Goal: Information Seeking & Learning: Find specific page/section

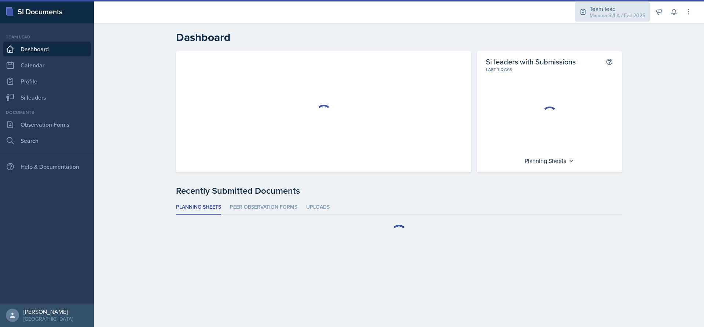
click at [610, 7] on div "Team lead" at bounding box center [618, 8] width 56 height 9
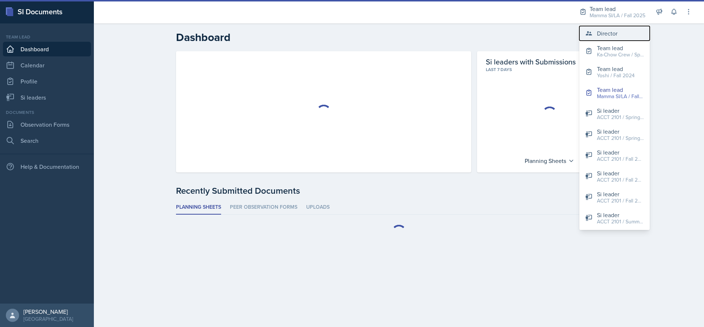
click at [601, 29] on div "Director" at bounding box center [607, 33] width 21 height 9
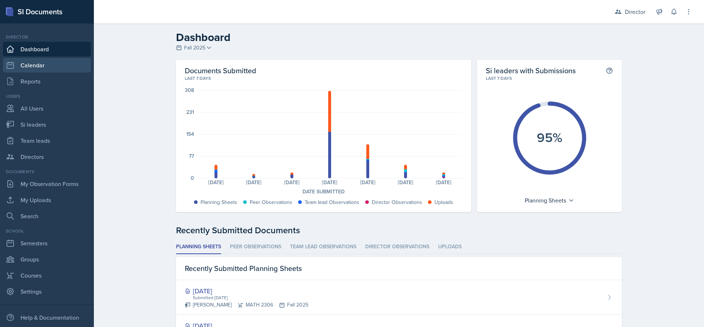
click at [33, 67] on link "Calendar" at bounding box center [47, 65] width 88 height 15
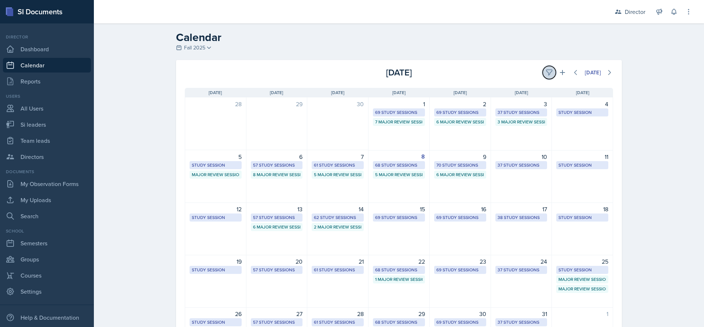
click at [546, 74] on icon at bounding box center [548, 72] width 5 height 5
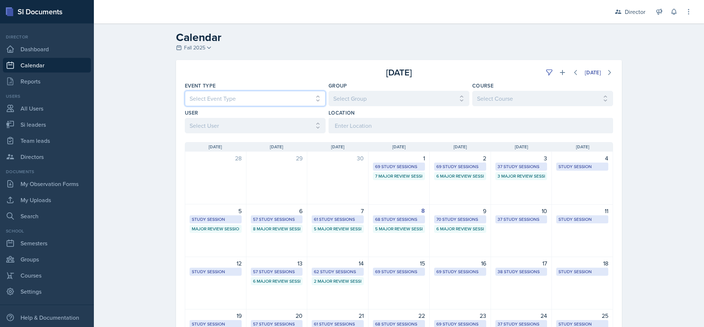
click at [287, 102] on select "Select Event Type All Major Review Session New Calendar Event Study Session" at bounding box center [255, 98] width 141 height 15
click at [293, 96] on select "Select Event Type All Major Review Session New Calendar Event Study Session" at bounding box center [255, 98] width 141 height 15
click at [298, 132] on select "Select User All [PERSON_NAME] [PERSON_NAME] [PERSON_NAME] [PERSON_NAME] [PERSON…" at bounding box center [255, 125] width 141 height 15
select select "ea152c1e-5aad-4af8-8b67-0b448f19fee7"
click at [185, 118] on select "Select User All [PERSON_NAME] [PERSON_NAME] [PERSON_NAME] [PERSON_NAME] [PERSON…" at bounding box center [255, 125] width 141 height 15
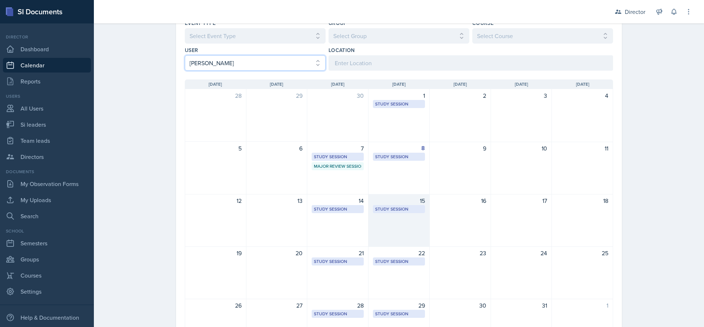
scroll to position [73, 0]
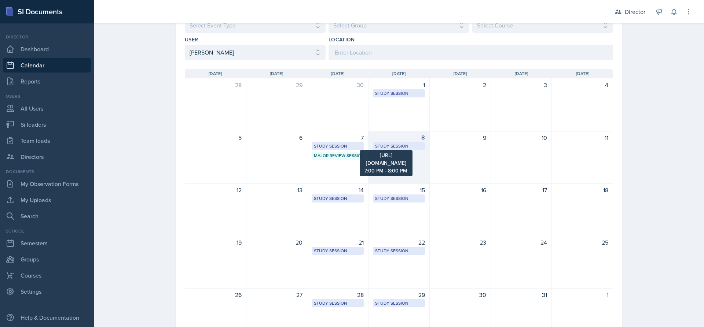
click at [395, 147] on div "Study Session" at bounding box center [399, 146] width 48 height 7
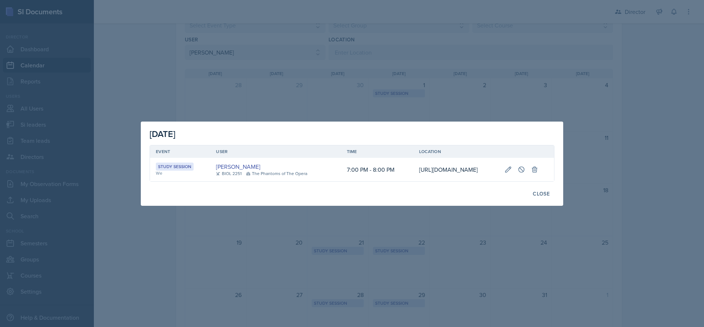
click at [598, 165] on div at bounding box center [352, 163] width 704 height 327
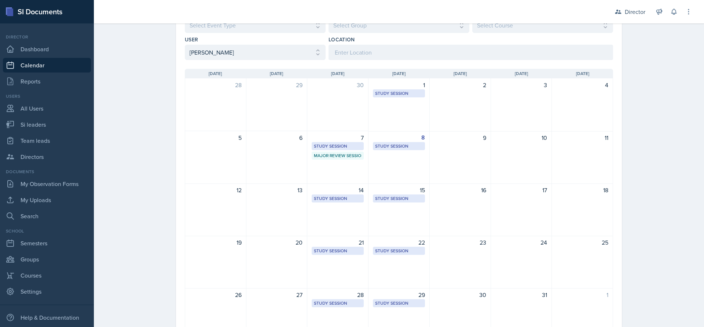
click at [140, 124] on div "Calendar Fall 2025 Fall 2025 Summer 2025 Spring 2025 Fall 2024 Summer 2024 Spri…" at bounding box center [399, 159] width 610 height 418
click at [51, 129] on link "Si leaders" at bounding box center [47, 124] width 88 height 15
select select "2bed604d-1099-4043-b1bc-2365e8740244"
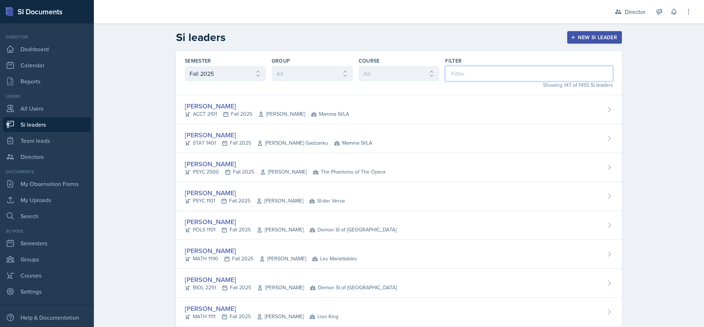
click at [462, 71] on input at bounding box center [529, 73] width 168 height 15
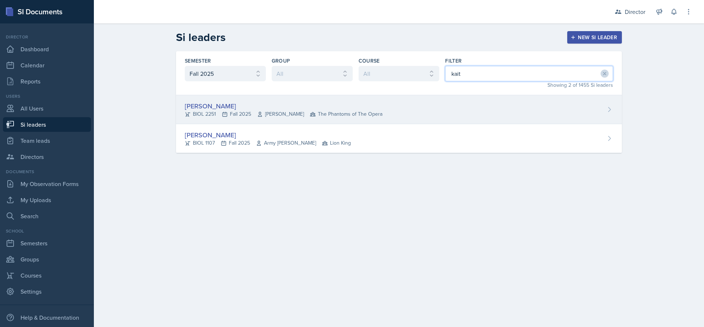
type input "kait"
click at [387, 114] on div "[PERSON_NAME] BIOL 2251 Fall 2025 Vennece [PERSON_NAME] The Phantoms of The Ope…" at bounding box center [399, 109] width 446 height 29
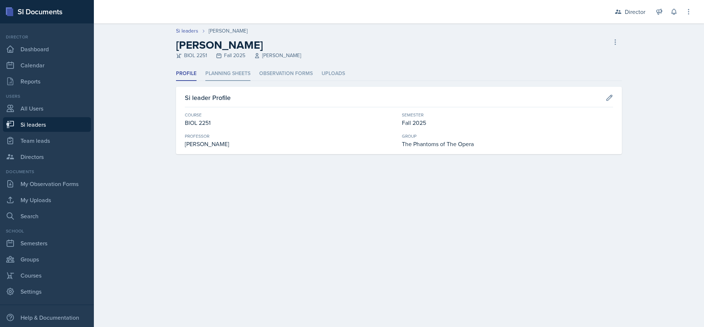
click at [237, 77] on li "Planning Sheets" at bounding box center [227, 74] width 45 height 14
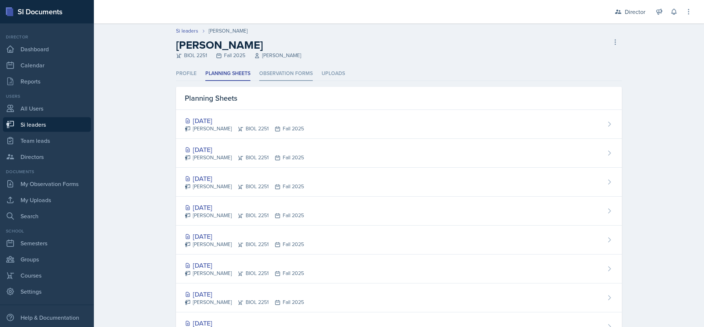
click at [282, 79] on li "Observation Forms" at bounding box center [286, 74] width 54 height 14
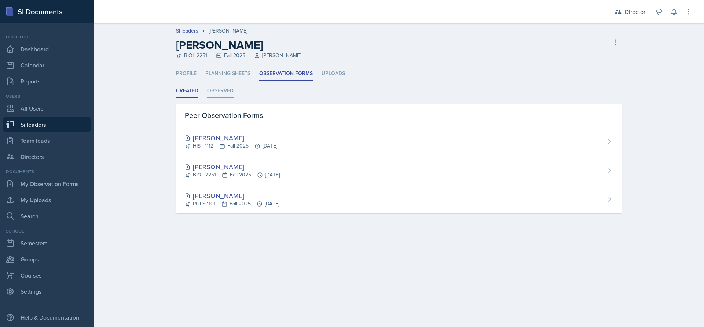
click at [222, 89] on li "Observed" at bounding box center [220, 91] width 26 height 14
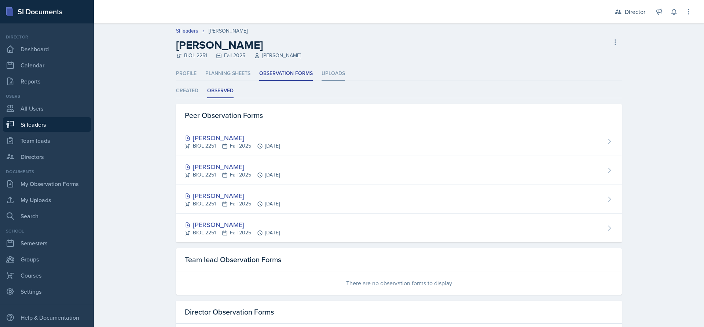
click at [335, 80] on li "Uploads" at bounding box center [333, 74] width 23 height 14
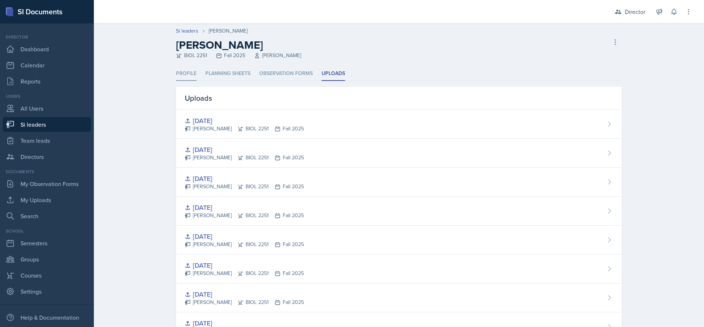
click at [184, 71] on li "Profile" at bounding box center [186, 74] width 21 height 14
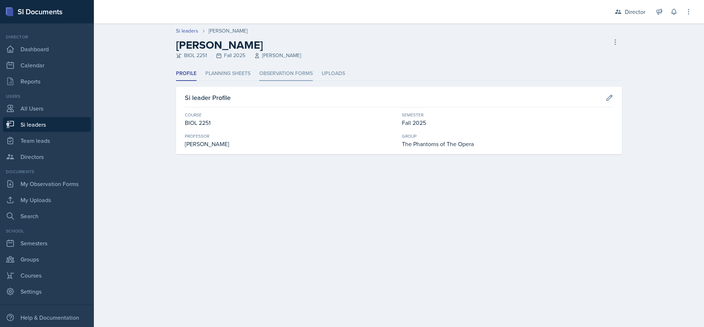
click at [301, 73] on li "Observation Forms" at bounding box center [286, 74] width 54 height 14
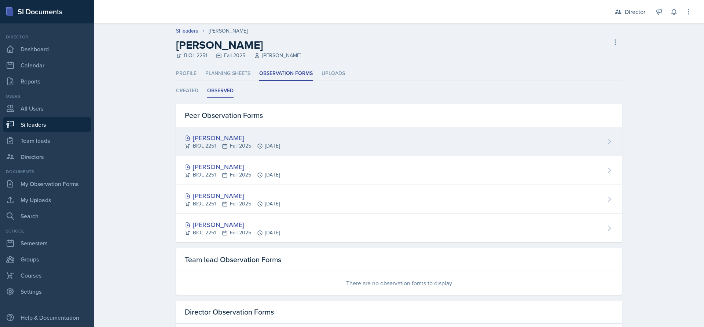
click at [221, 136] on div "[PERSON_NAME]" at bounding box center [232, 138] width 95 height 10
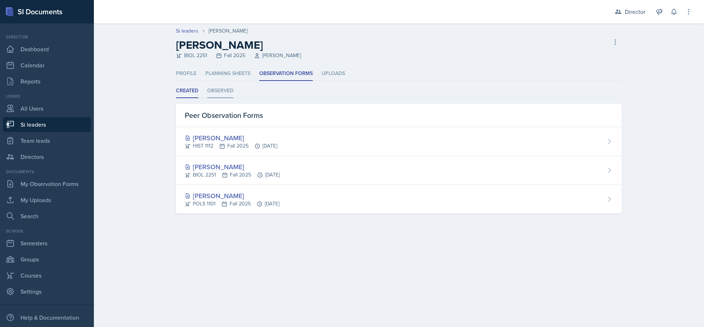
click at [221, 90] on li "Observed" at bounding box center [220, 91] width 26 height 14
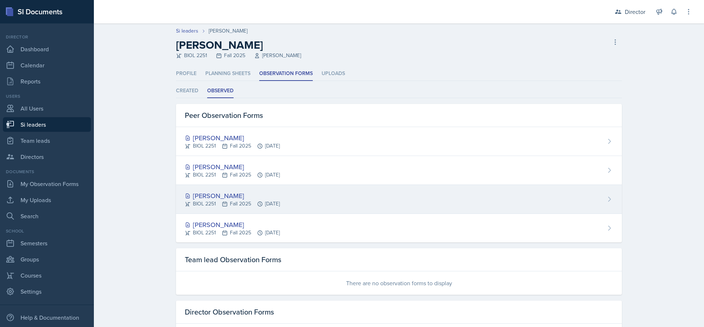
click at [280, 188] on div "[PERSON_NAME] BIOL 2251 Fall 2025 [DATE]" at bounding box center [399, 199] width 446 height 29
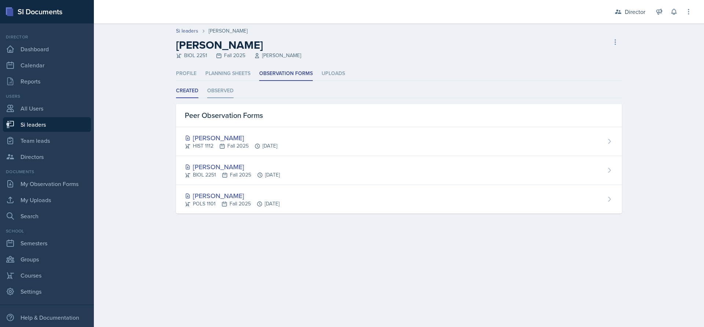
click at [229, 88] on li "Observed" at bounding box center [220, 91] width 26 height 14
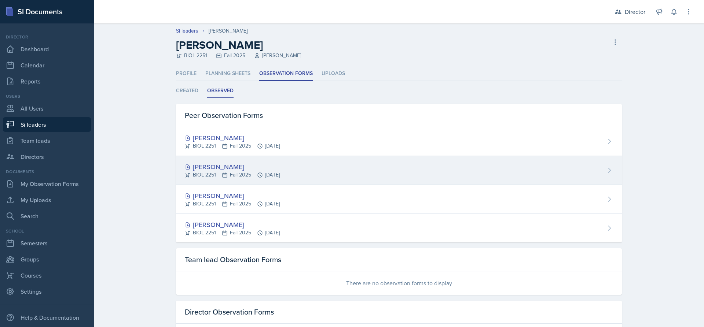
click at [313, 174] on div "[PERSON_NAME] BIOL 2251 Fall 2025 [DATE]" at bounding box center [399, 170] width 446 height 29
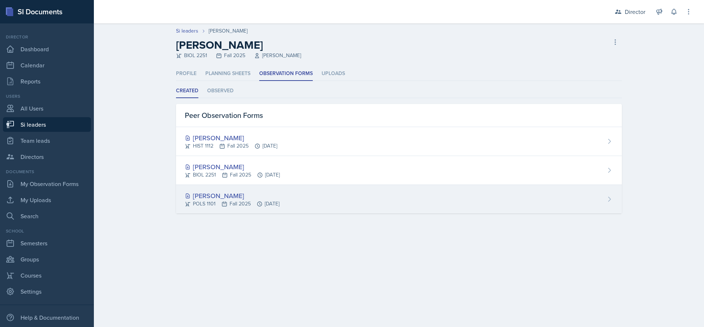
click at [279, 196] on div "[PERSON_NAME]" at bounding box center [232, 196] width 95 height 10
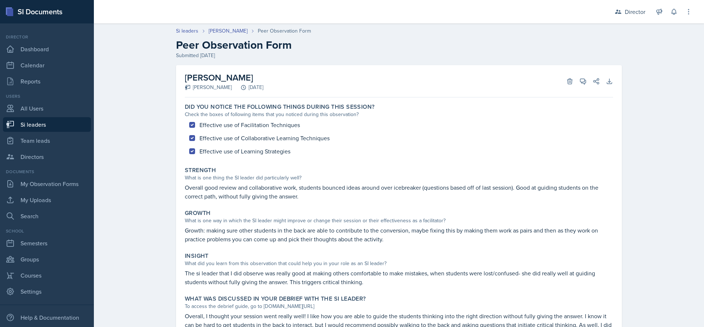
click at [40, 126] on link "Si leaders" at bounding box center [47, 124] width 88 height 15
select select "2bed604d-1099-4043-b1bc-2365e8740244"
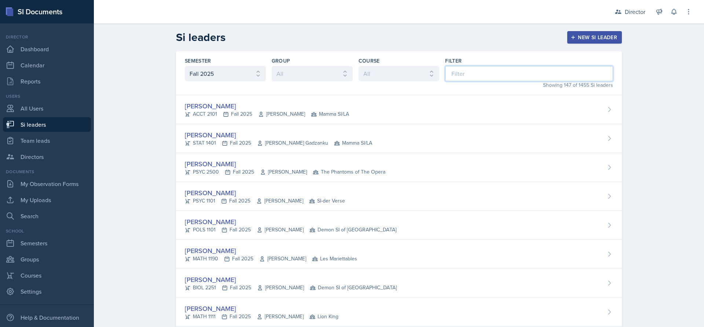
click at [454, 75] on input at bounding box center [529, 73] width 168 height 15
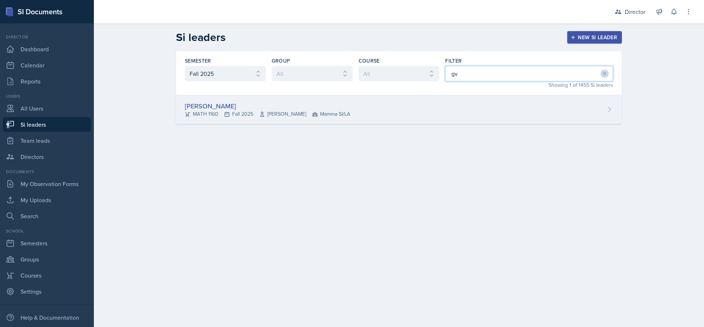
type input "gv"
click at [298, 116] on span "[PERSON_NAME]" at bounding box center [282, 114] width 47 height 8
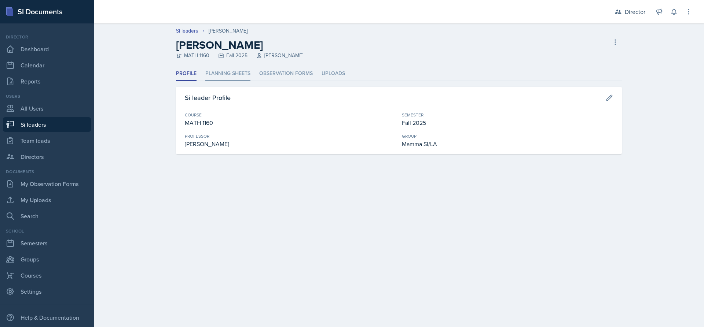
click at [241, 72] on li "Planning Sheets" at bounding box center [227, 74] width 45 height 14
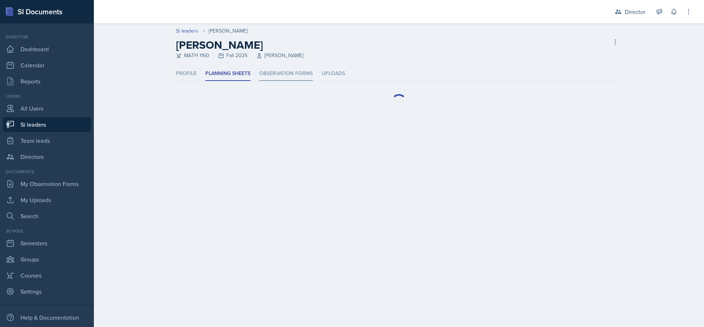
click at [289, 74] on li "Observation Forms" at bounding box center [286, 74] width 54 height 14
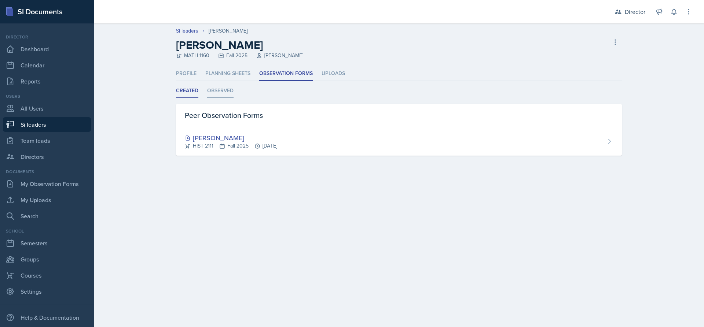
click at [217, 89] on li "Observed" at bounding box center [220, 91] width 26 height 14
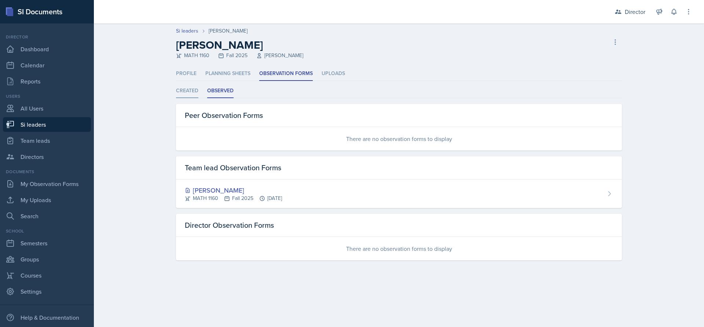
click at [186, 86] on li "Created" at bounding box center [187, 91] width 22 height 14
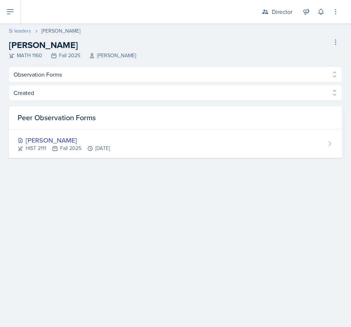
click at [18, 30] on link "Si leaders" at bounding box center [20, 31] width 22 height 8
select select "2bed604d-1099-4043-b1bc-2365e8740244"
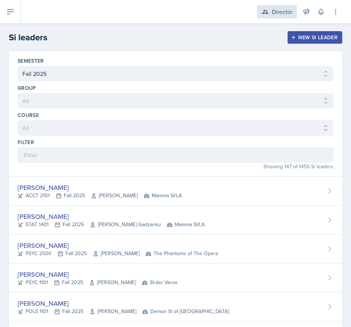
click at [280, 14] on div "Director" at bounding box center [282, 11] width 21 height 9
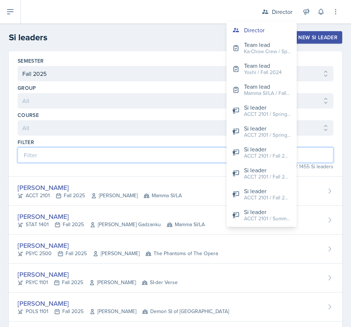
click at [96, 156] on input at bounding box center [176, 154] width 316 height 15
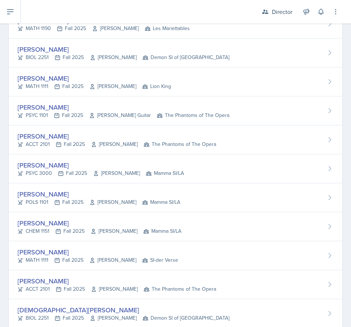
scroll to position [367, 0]
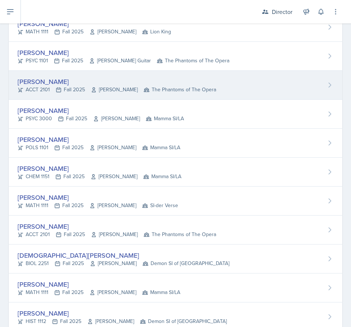
click at [59, 74] on div "[PERSON_NAME] ACCT 2101 Fall 2025 [GEOGRAPHIC_DATA] The Phantoms of The Opera" at bounding box center [176, 85] width 334 height 29
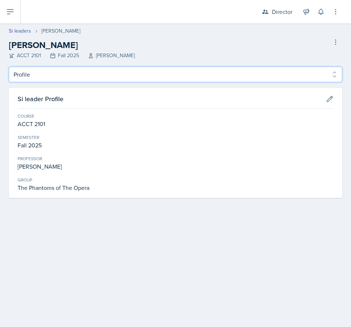
click at [280, 76] on select "Profile Planning Sheets Observation Forms Uploads" at bounding box center [176, 74] width 334 height 15
click at [9, 67] on select "Profile Planning Sheets Observation Forms Uploads" at bounding box center [176, 74] width 334 height 15
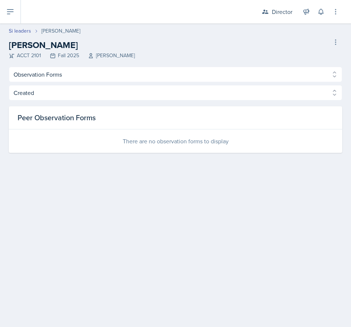
click at [144, 83] on div "Profile Planning Sheets Observation Forms Uploads Profile Planning Sheets Obser…" at bounding box center [176, 110] width 334 height 86
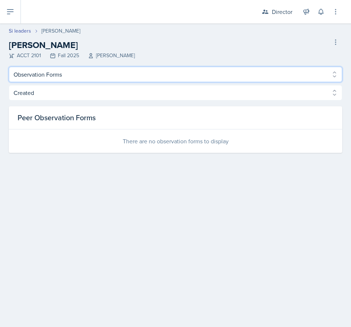
click at [99, 77] on select "Profile Planning Sheets Observation Forms Uploads" at bounding box center [176, 74] width 334 height 15
select select "Planning Sheets"
click at [9, 67] on select "Profile Planning Sheets Observation Forms Uploads" at bounding box center [176, 74] width 334 height 15
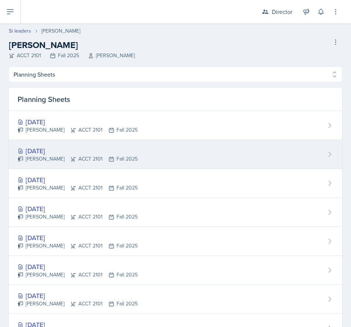
click at [191, 154] on div "[DATE] [PERSON_NAME] ACCT 2101 Fall 2025" at bounding box center [176, 154] width 334 height 29
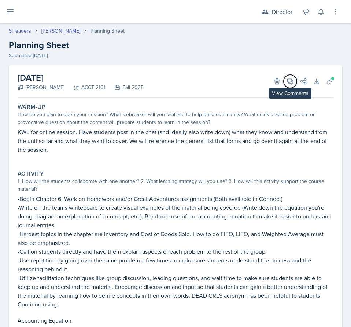
click at [284, 80] on button "View Comments" at bounding box center [290, 81] width 13 height 13
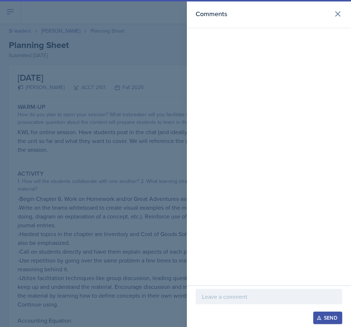
click at [233, 303] on div at bounding box center [269, 296] width 147 height 15
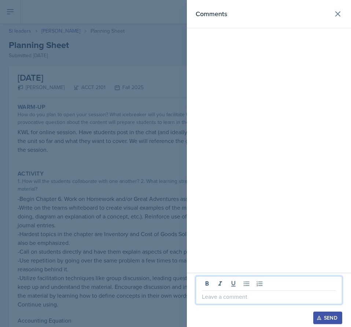
paste div
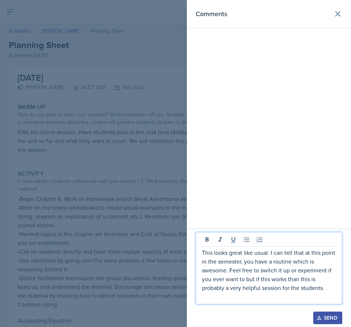
click at [335, 315] on div "Send" at bounding box center [327, 318] width 19 height 6
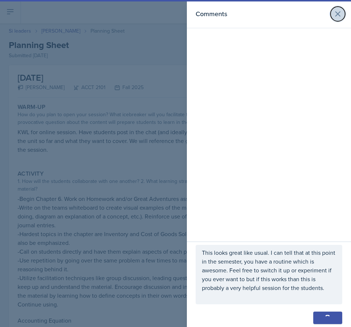
click at [340, 13] on icon at bounding box center [338, 14] width 9 height 9
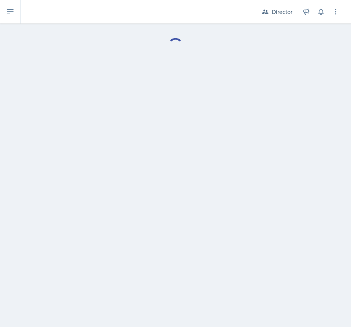
select select "Planning Sheets"
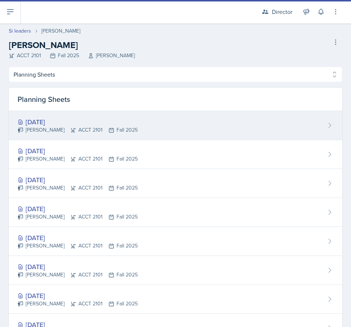
click at [53, 121] on div "[DATE]" at bounding box center [78, 122] width 120 height 10
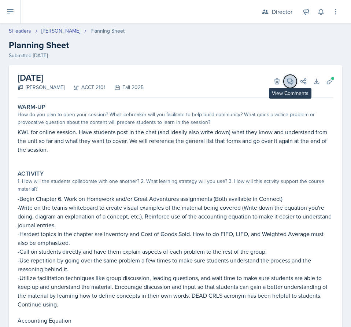
click at [288, 83] on icon at bounding box center [290, 81] width 5 height 5
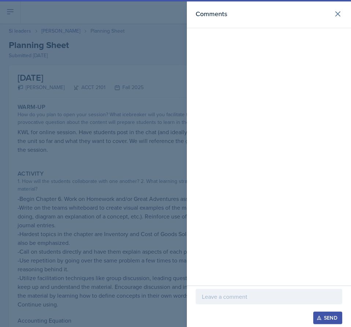
click at [246, 293] on p at bounding box center [269, 296] width 134 height 9
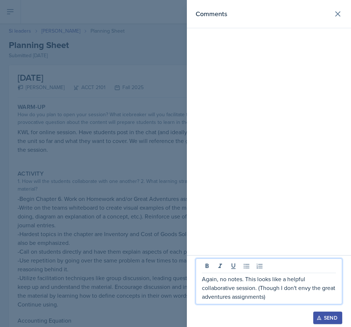
click at [325, 313] on button "Send" at bounding box center [327, 318] width 29 height 12
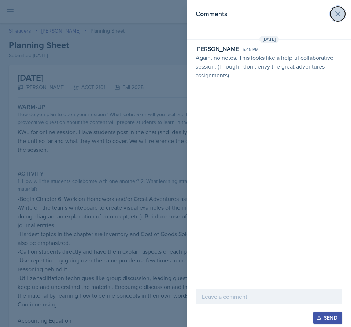
click at [341, 12] on icon at bounding box center [338, 14] width 9 height 9
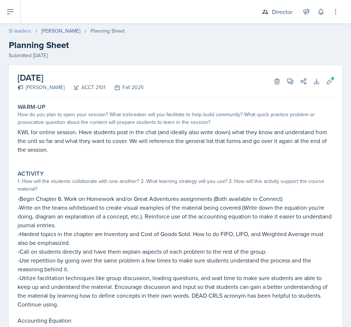
click at [24, 31] on link "Si leaders" at bounding box center [20, 31] width 22 height 8
select select "2bed604d-1099-4043-b1bc-2365e8740244"
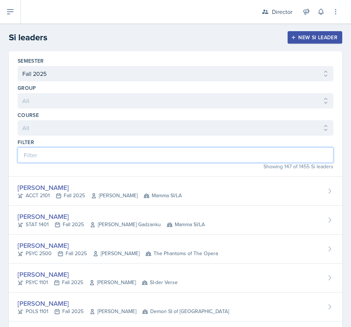
click at [107, 154] on input at bounding box center [176, 154] width 316 height 15
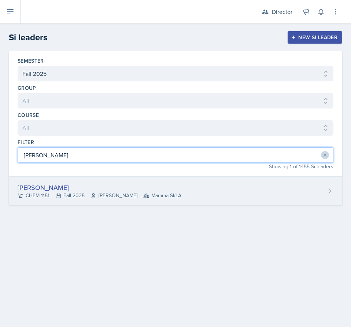
type input "[PERSON_NAME]"
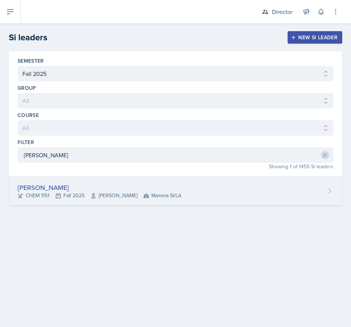
click at [97, 180] on div "[PERSON_NAME] CHEM 1151 Fall 2025 [PERSON_NAME] Mamma SI/LA" at bounding box center [176, 191] width 334 height 29
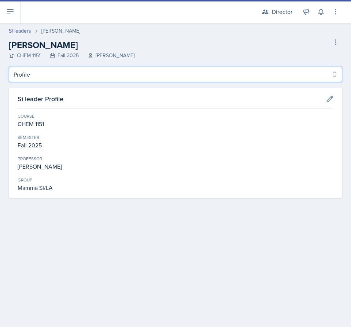
click at [59, 72] on select "Profile Planning Sheets Observation Forms Uploads" at bounding box center [176, 74] width 334 height 15
click at [9, 67] on select "Profile Planning Sheets Observation Forms Uploads" at bounding box center [176, 74] width 334 height 15
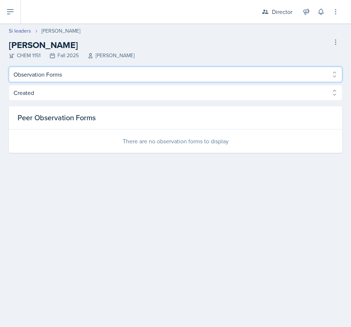
click at [57, 75] on select "Profile Planning Sheets Observation Forms Uploads" at bounding box center [176, 74] width 334 height 15
select select "Planning Sheets"
click at [9, 67] on select "Profile Planning Sheets Observation Forms Uploads" at bounding box center [176, 74] width 334 height 15
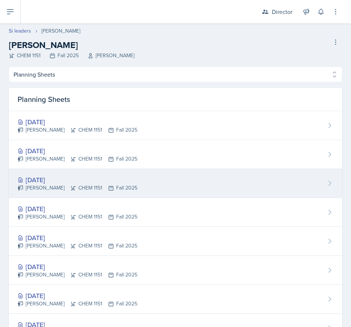
click at [91, 180] on div "[DATE]" at bounding box center [78, 180] width 120 height 10
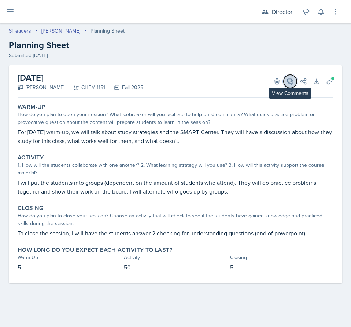
click at [293, 81] on icon at bounding box center [290, 81] width 7 height 7
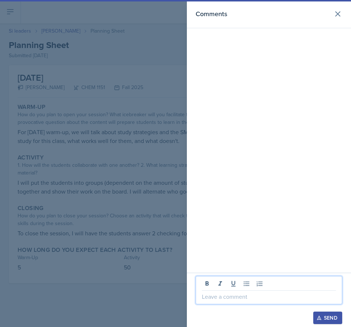
click at [253, 297] on p at bounding box center [269, 296] width 134 height 9
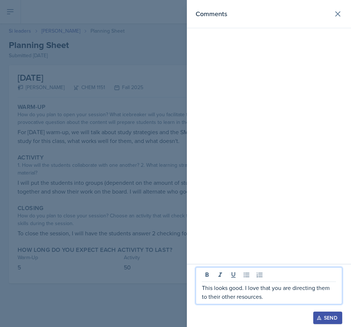
click at [323, 311] on div at bounding box center [269, 307] width 147 height 7
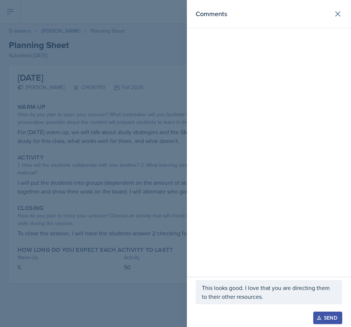
click at [327, 313] on button "Send" at bounding box center [327, 318] width 29 height 12
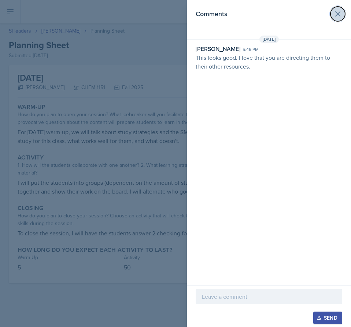
click at [340, 16] on icon at bounding box center [338, 14] width 4 height 4
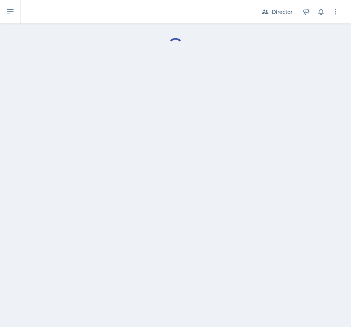
select select "Planning Sheets"
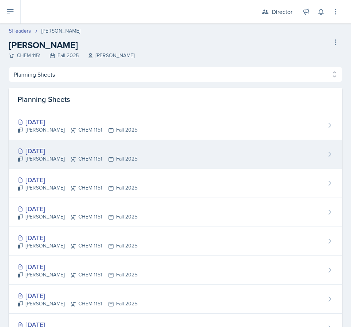
click at [102, 151] on div "[DATE]" at bounding box center [78, 151] width 120 height 10
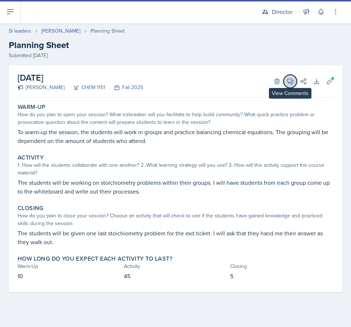
click at [291, 83] on icon at bounding box center [290, 81] width 5 height 5
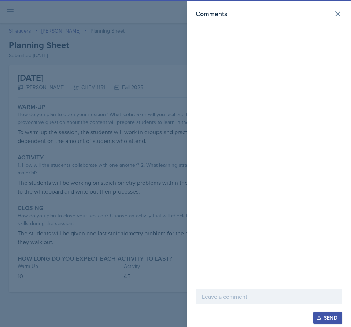
click at [217, 306] on div at bounding box center [269, 307] width 147 height 7
click at [214, 297] on p at bounding box center [269, 296] width 134 height 9
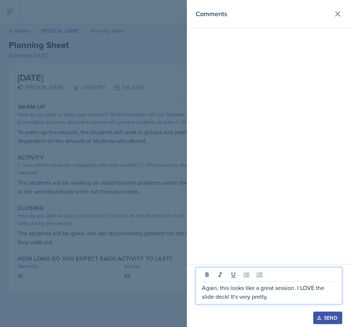
click at [333, 315] on div "Send" at bounding box center [327, 318] width 19 height 6
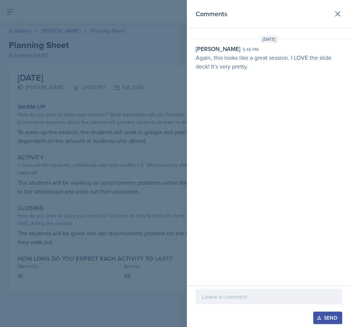
click at [345, 14] on header "Comments" at bounding box center [269, 14] width 164 height 28
drag, startPoint x: 166, startPoint y: 190, endPoint x: 111, endPoint y: 153, distance: 66.5
click at [166, 190] on div at bounding box center [175, 163] width 351 height 327
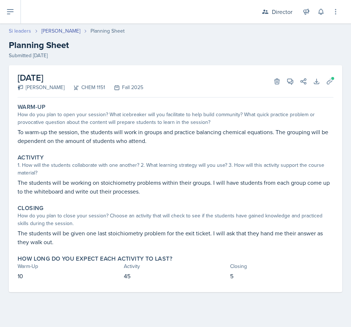
click at [24, 30] on link "Si leaders" at bounding box center [20, 31] width 22 height 8
select select "2bed604d-1099-4043-b1bc-2365e8740244"
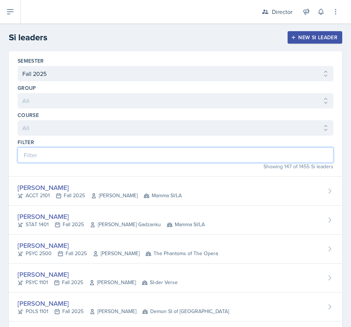
click at [200, 159] on input at bounding box center [176, 154] width 316 height 15
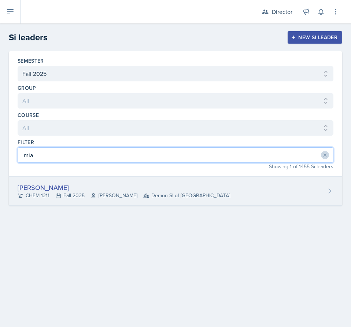
type input "mia"
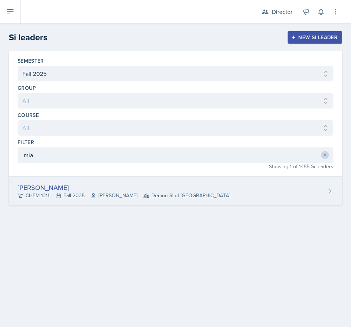
click at [161, 191] on div "[PERSON_NAME]" at bounding box center [124, 188] width 213 height 10
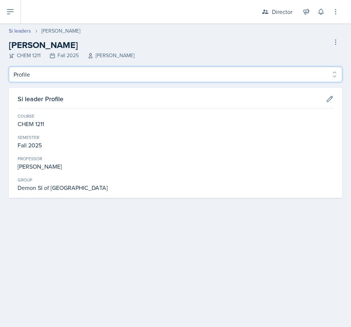
click at [70, 72] on select "Profile Planning Sheets Observation Forms Uploads" at bounding box center [176, 74] width 334 height 15
select select "Planning Sheets"
click at [9, 67] on select "Profile Planning Sheets Observation Forms Uploads" at bounding box center [176, 74] width 334 height 15
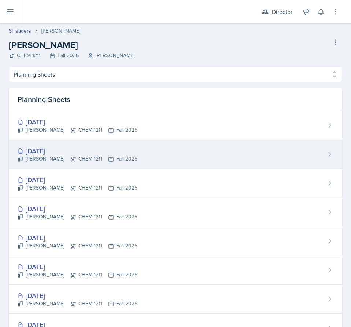
click at [118, 153] on div "[DATE]" at bounding box center [78, 151] width 120 height 10
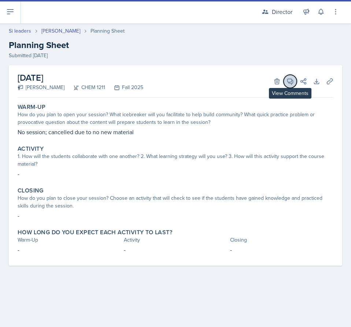
click at [288, 81] on icon at bounding box center [290, 81] width 5 height 5
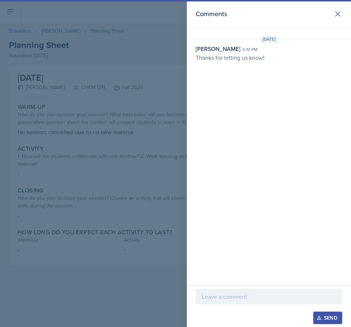
click at [230, 295] on p at bounding box center [269, 296] width 134 height 9
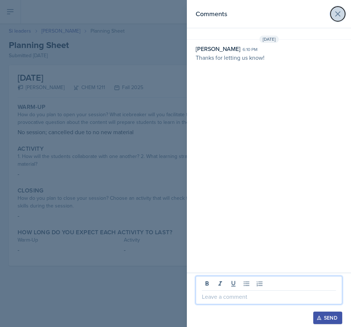
click at [337, 15] on icon at bounding box center [338, 14] width 4 height 4
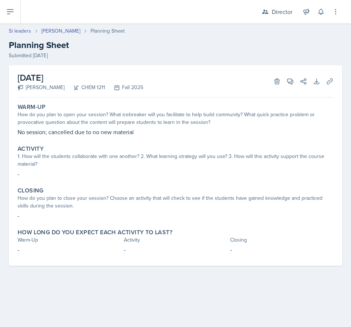
select select "Planning Sheets"
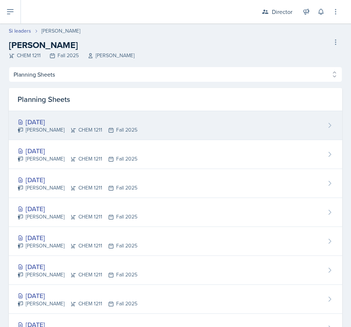
click at [110, 130] on div "[PERSON_NAME] CHEM 1211 Fall 2025" at bounding box center [78, 130] width 120 height 8
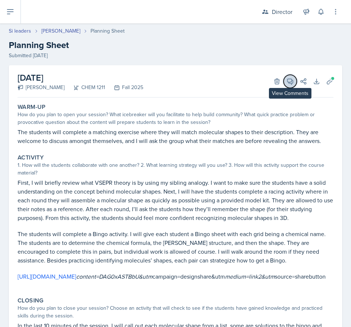
click at [287, 81] on icon at bounding box center [290, 81] width 7 height 7
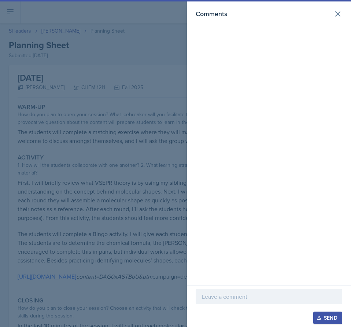
click at [262, 289] on div "Send" at bounding box center [269, 306] width 164 height 41
click at [257, 300] on p at bounding box center [269, 296] width 134 height 9
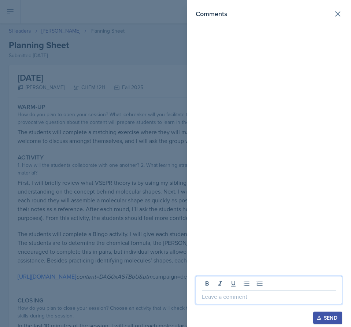
click at [237, 297] on p at bounding box center [269, 296] width 134 height 9
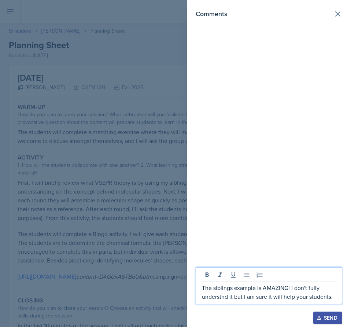
click at [329, 315] on div "Send" at bounding box center [327, 318] width 19 height 6
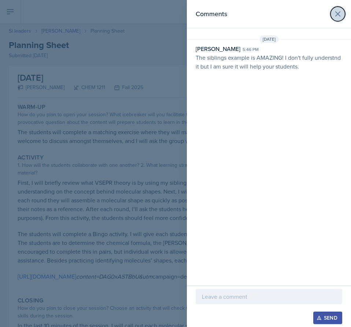
click at [341, 18] on icon at bounding box center [338, 14] width 9 height 9
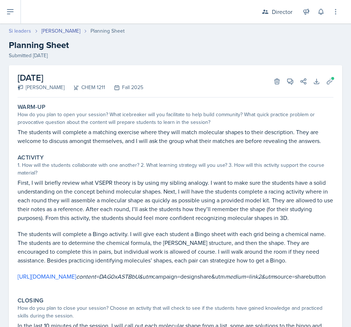
click at [23, 32] on link "Si leaders" at bounding box center [20, 31] width 22 height 8
select select "2bed604d-1099-4043-b1bc-2365e8740244"
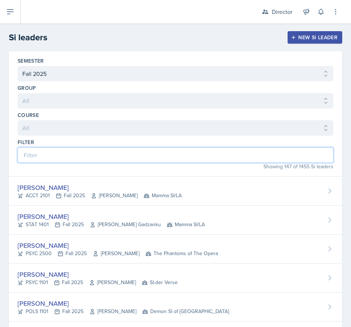
click at [118, 158] on input at bounding box center [176, 154] width 316 height 15
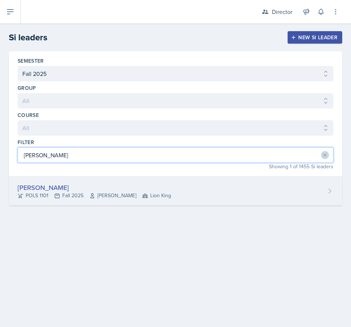
type input "[PERSON_NAME]"
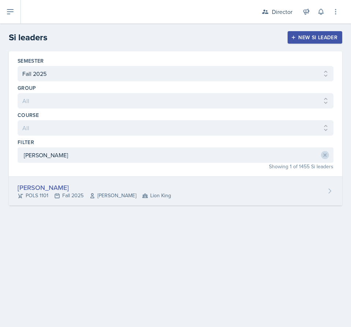
click at [133, 181] on div "[PERSON_NAME] POLS 1101 Fall 2025 [PERSON_NAME] Lion King" at bounding box center [176, 191] width 334 height 29
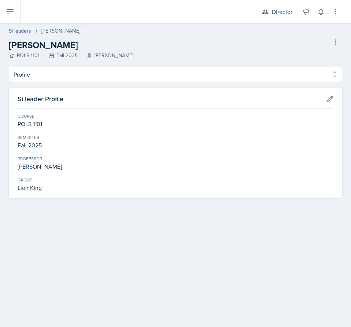
click at [46, 66] on header "Si leaders [PERSON_NAME] [PERSON_NAME] POLS 1101 Fall 2025 [PERSON_NAME] Delete…" at bounding box center [175, 44] width 351 height 43
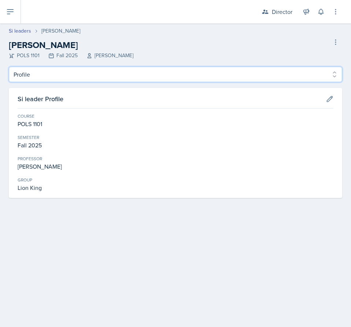
click at [53, 77] on select "Profile Planning Sheets Observation Forms Uploads" at bounding box center [176, 74] width 334 height 15
select select "Planning Sheets"
click at [9, 67] on select "Profile Planning Sheets Observation Forms Uploads" at bounding box center [176, 74] width 334 height 15
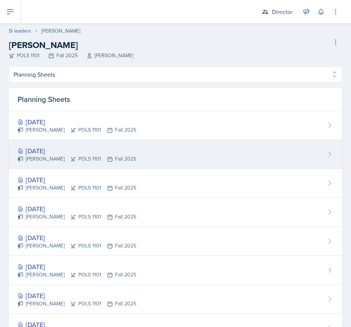
click at [103, 154] on div "[DATE]" at bounding box center [77, 151] width 119 height 10
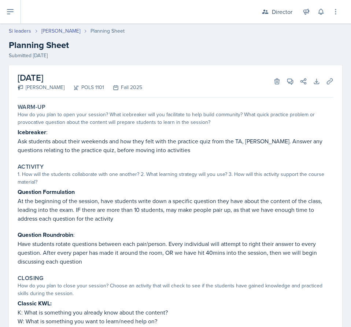
select select "Planning Sheets"
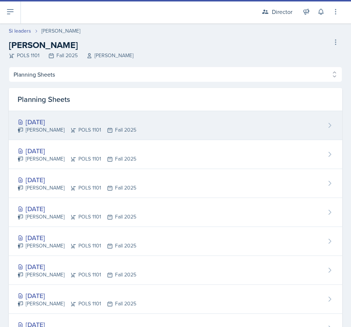
click at [87, 122] on div "[DATE]" at bounding box center [77, 122] width 119 height 10
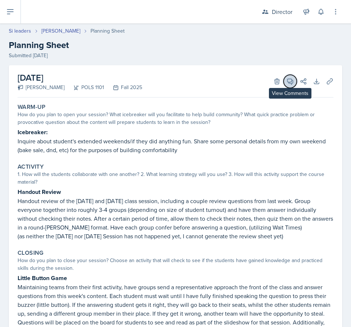
click at [287, 84] on icon at bounding box center [290, 81] width 7 height 7
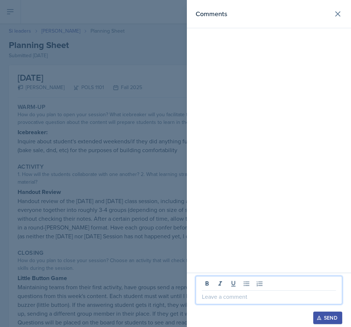
click at [250, 297] on p at bounding box center [269, 296] width 134 height 9
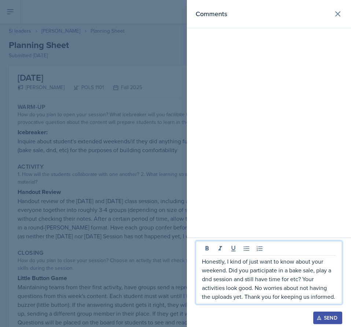
click at [325, 313] on button "Send" at bounding box center [327, 318] width 29 height 12
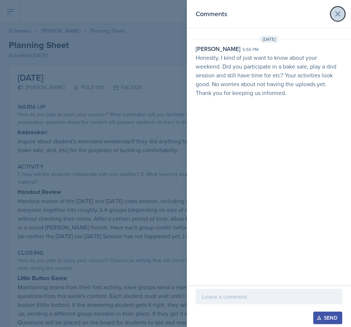
click at [341, 13] on icon at bounding box center [338, 14] width 9 height 9
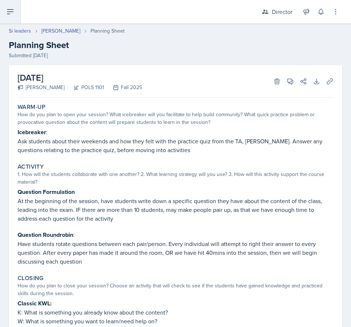
click at [10, 13] on icon at bounding box center [10, 11] width 9 height 9
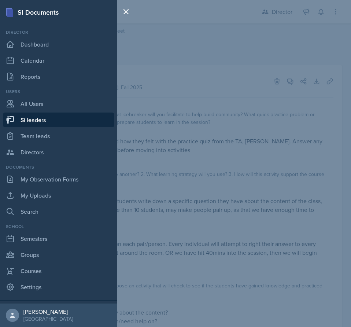
click at [150, 51] on div "SI Documents Director Dashboard Calendar Reports Users All Users Si leaders Tea…" at bounding box center [175, 163] width 351 height 327
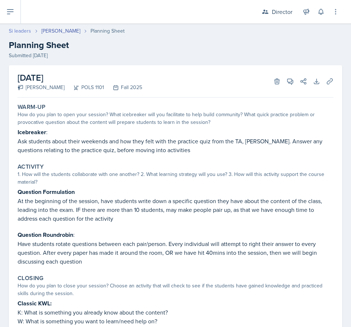
click at [19, 30] on link "Si leaders" at bounding box center [20, 31] width 22 height 8
select select "2bed604d-1099-4043-b1bc-2365e8740244"
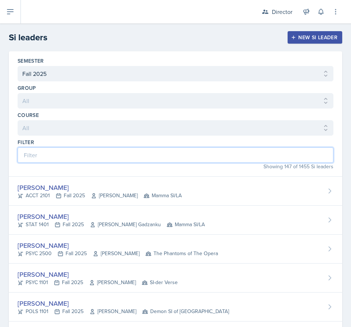
click at [151, 159] on input at bounding box center [176, 154] width 316 height 15
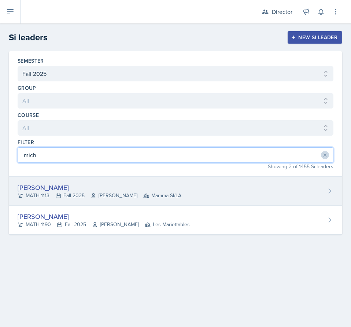
type input "mich"
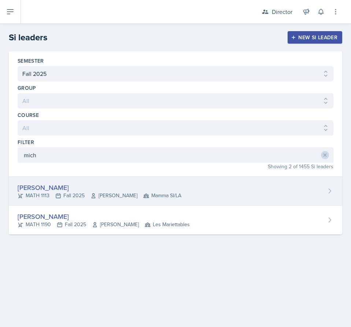
click at [98, 193] on span "[PERSON_NAME]" at bounding box center [114, 196] width 47 height 8
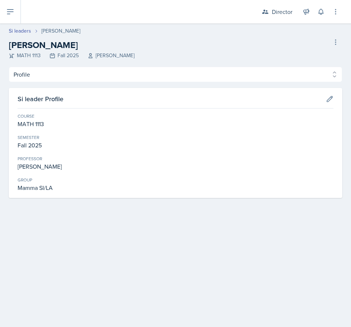
click at [58, 59] on div "MATH 1113 Fall 2025 Hasan Palta" at bounding box center [72, 56] width 126 height 8
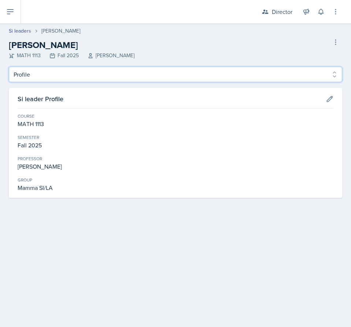
click at [57, 71] on select "Profile Planning Sheets Observation Forms Uploads" at bounding box center [176, 74] width 334 height 15
select select "Observation Forms"
click at [9, 67] on select "Profile Planning Sheets Observation Forms Uploads" at bounding box center [176, 74] width 334 height 15
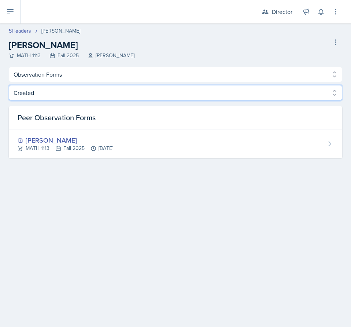
click at [64, 95] on select "Created Observed" at bounding box center [176, 92] width 334 height 15
select select "Observed"
click at [9, 85] on select "Created Observed" at bounding box center [176, 92] width 334 height 15
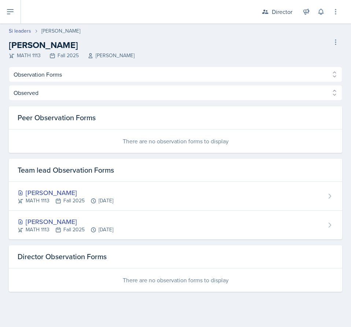
click at [19, 27] on header "Si leaders Michael Golsen Michael Golsen MATH 1113 Fall 2025 Hasan Palta Delete…" at bounding box center [175, 44] width 351 height 43
click at [19, 33] on link "Si leaders" at bounding box center [20, 31] width 22 height 8
select select "2bed604d-1099-4043-b1bc-2365e8740244"
